Goal: Transaction & Acquisition: Purchase product/service

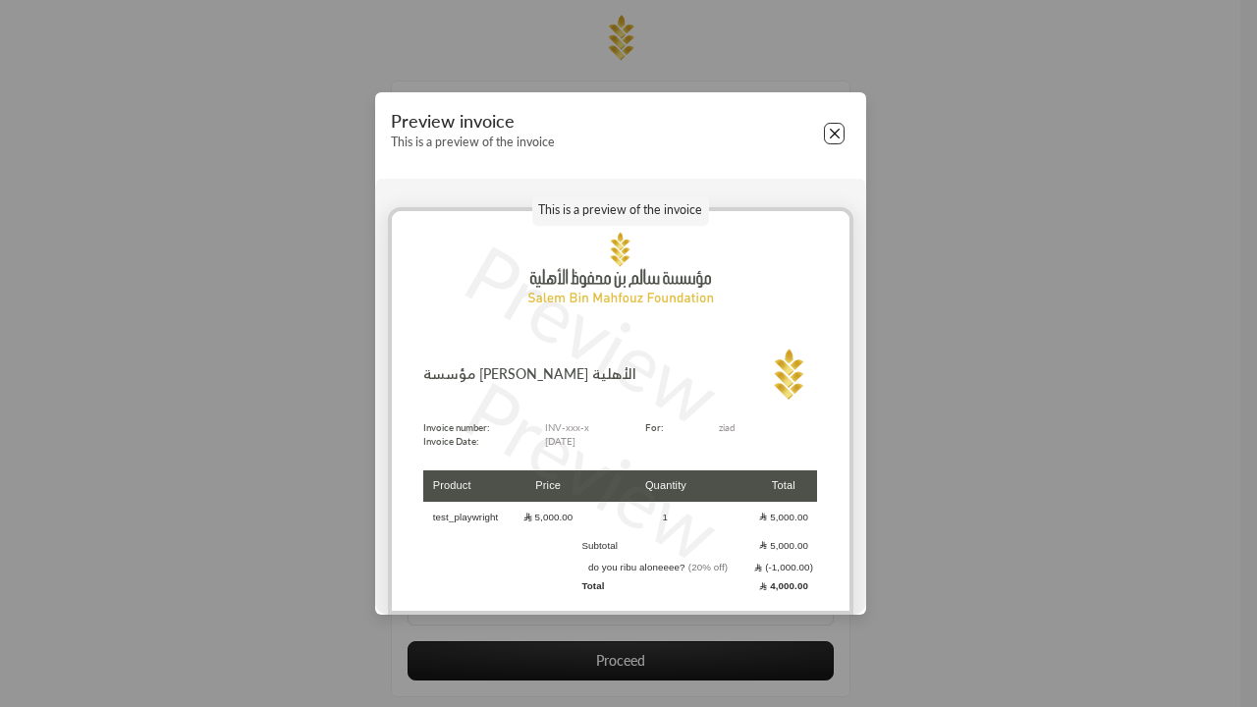
click at [834, 134] on button "Close" at bounding box center [835, 134] width 22 height 22
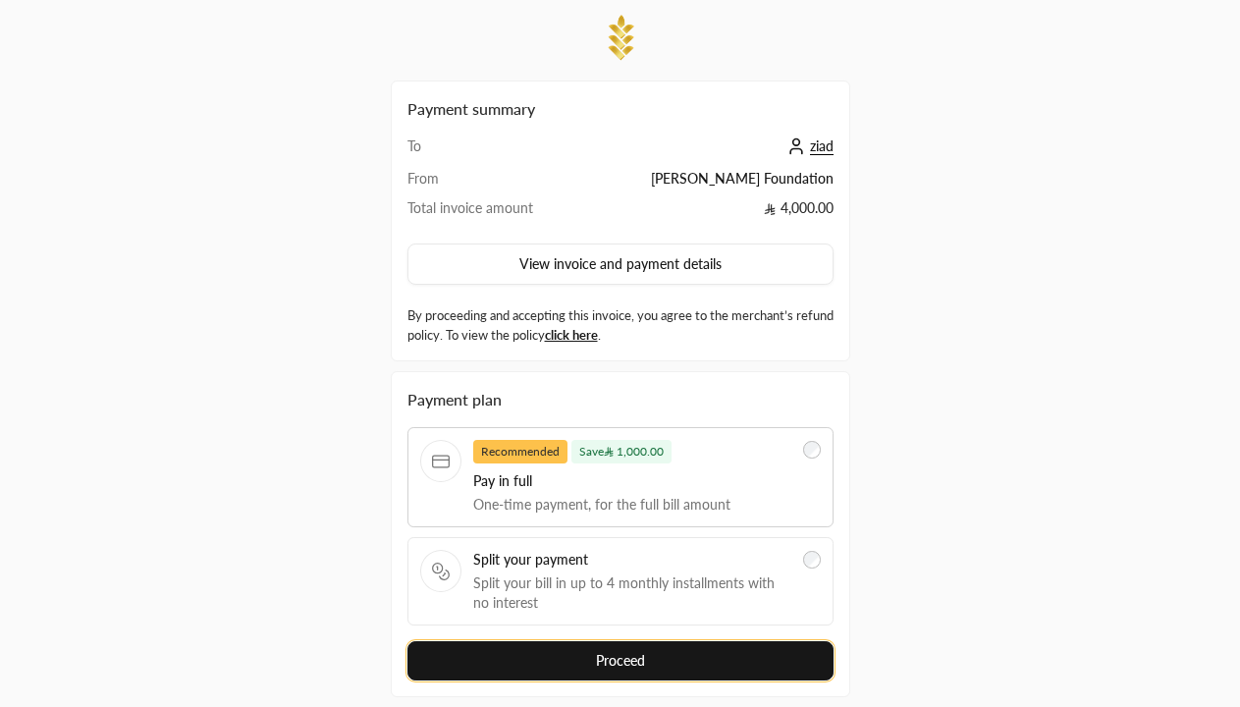
click at [620, 641] on button "Proceed" at bounding box center [621, 660] width 426 height 39
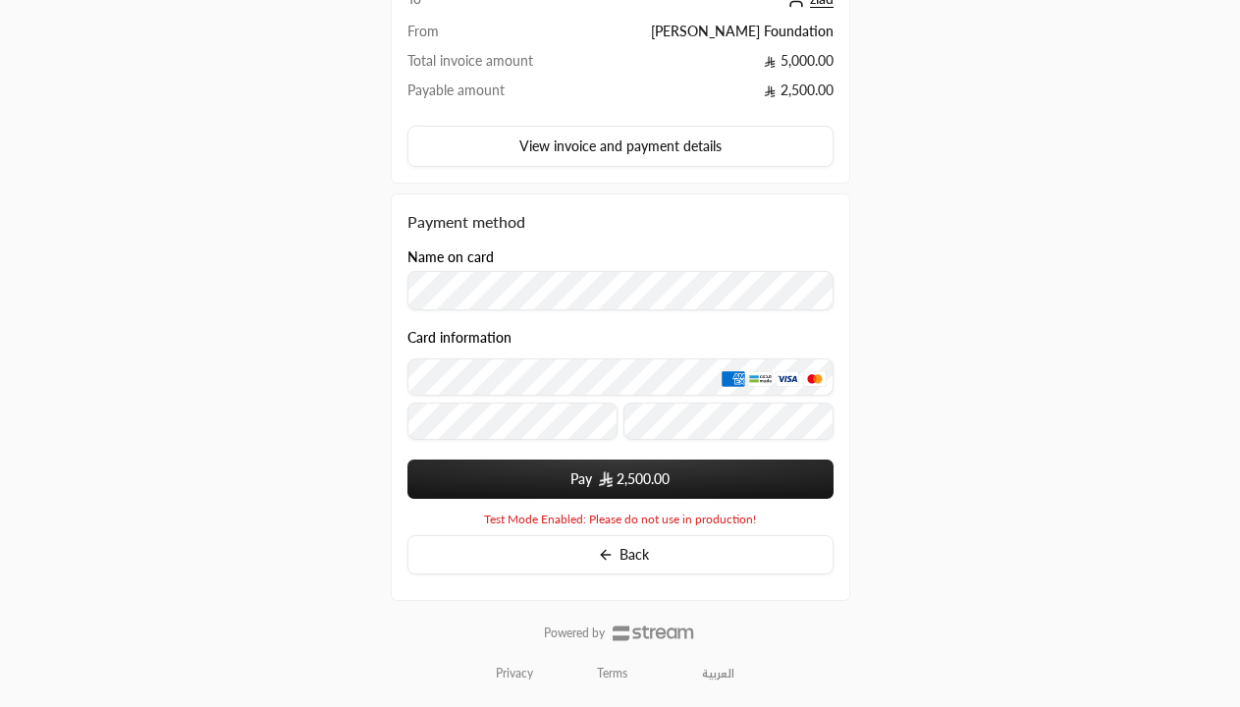
scroll to position [239, 0]
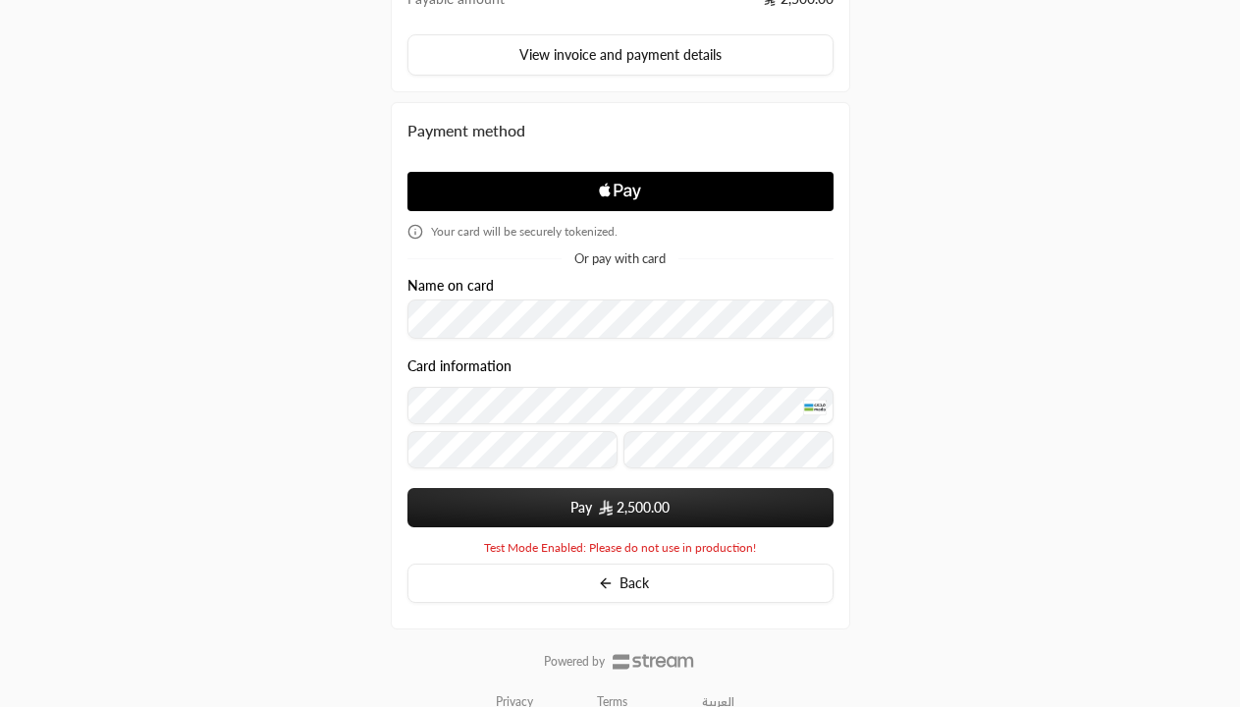
click at [620, 508] on span "2,500.00" at bounding box center [643, 508] width 53 height 20
